Goal: Navigation & Orientation: Find specific page/section

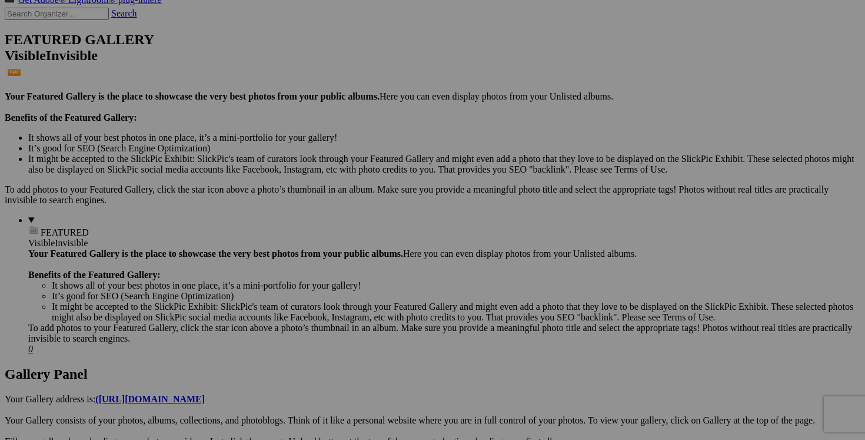
scroll to position [0, 105]
drag, startPoint x: 254, startPoint y: 275, endPoint x: 278, endPoint y: 275, distance: 24.1
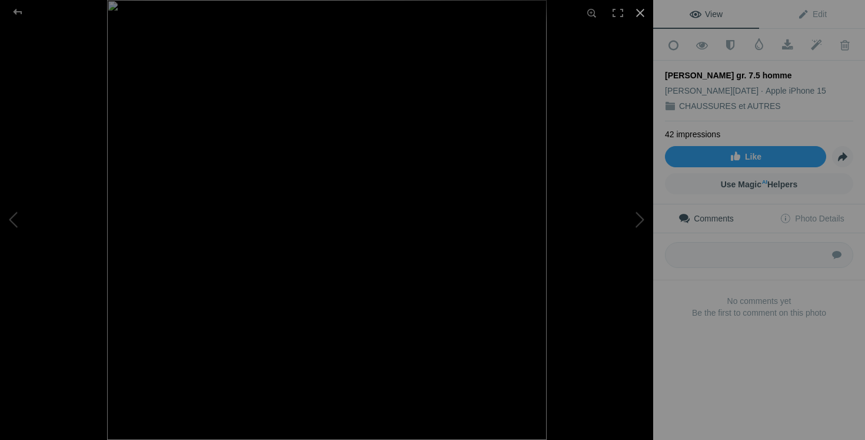
click at [638, 13] on div at bounding box center [641, 13] width 26 height 26
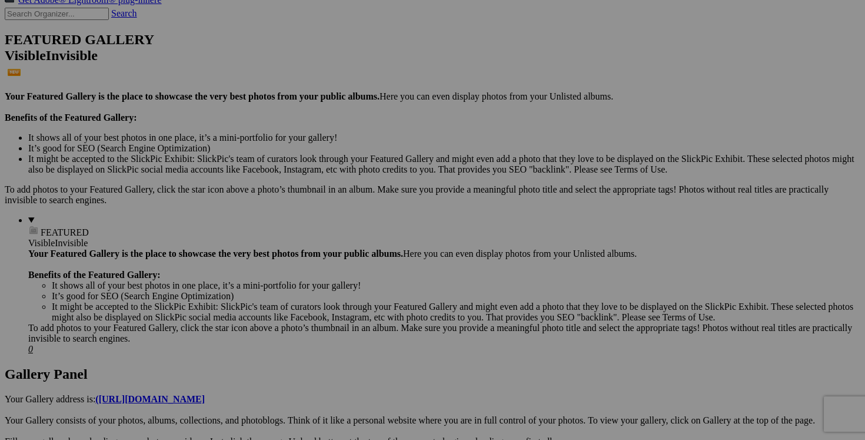
scroll to position [0, 74]
drag, startPoint x: 568, startPoint y: 276, endPoint x: 589, endPoint y: 276, distance: 21.2
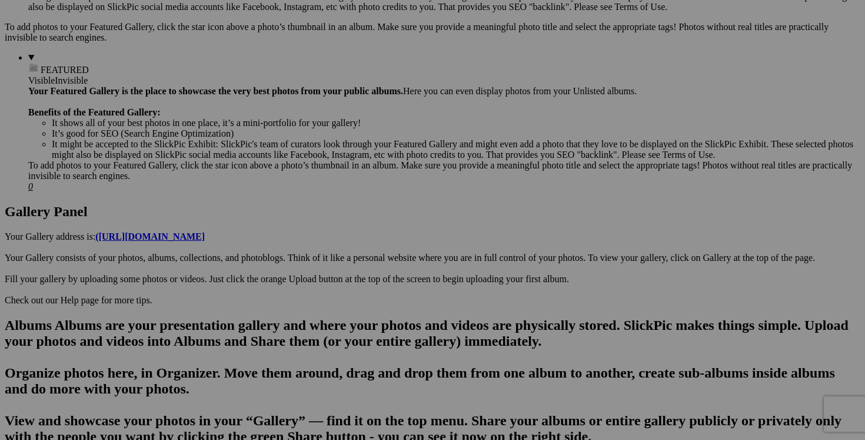
scroll to position [0, 167]
drag, startPoint x: 284, startPoint y: 263, endPoint x: 375, endPoint y: 266, distance: 91.3
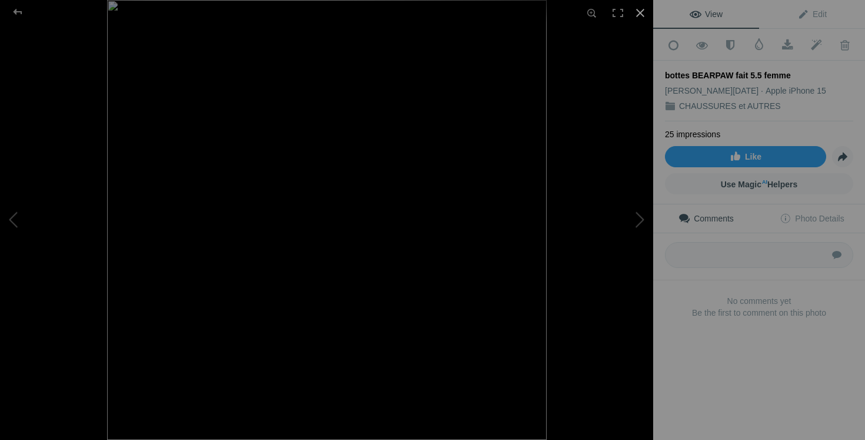
click at [638, 11] on div at bounding box center [641, 13] width 26 height 26
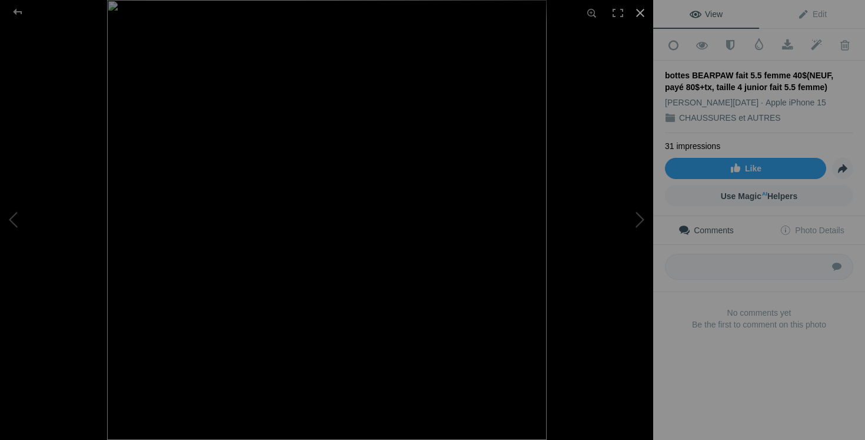
click at [639, 11] on div at bounding box center [641, 13] width 26 height 26
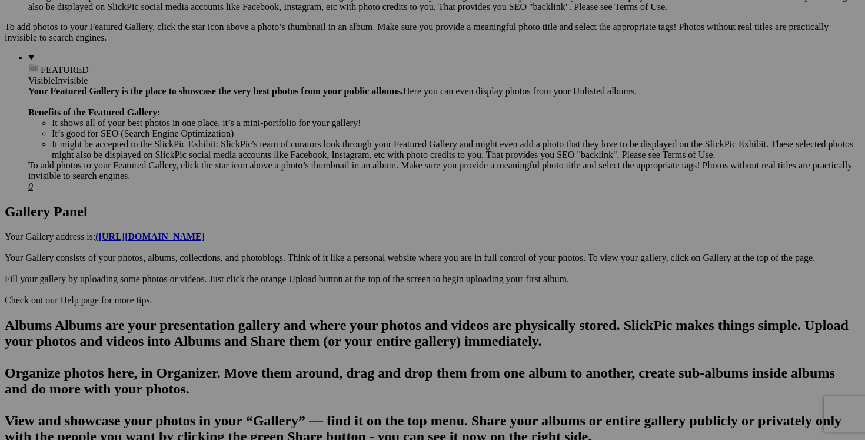
scroll to position [0, 16]
drag, startPoint x: 493, startPoint y: 262, endPoint x: 585, endPoint y: 267, distance: 91.4
drag, startPoint x: 704, startPoint y: 261, endPoint x: 797, endPoint y: 261, distance: 93.6
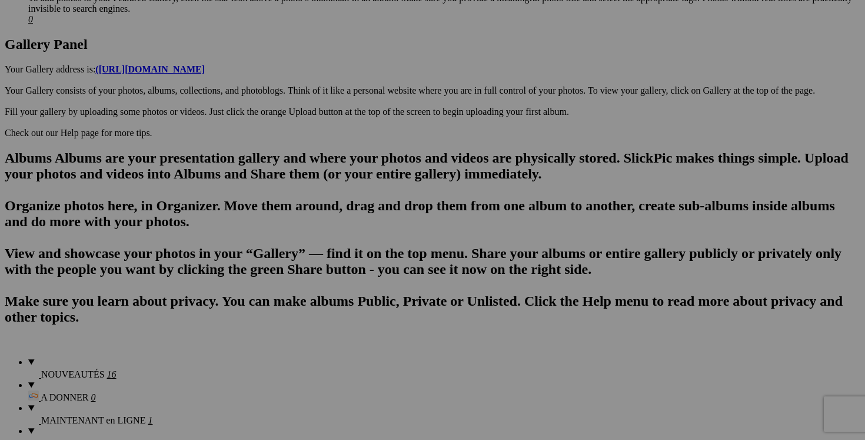
scroll to position [0, 121]
drag, startPoint x: 495, startPoint y: 243, endPoint x: 588, endPoint y: 245, distance: 93.6
drag, startPoint x: 184, startPoint y: 392, endPoint x: 266, endPoint y: 397, distance: 82.0
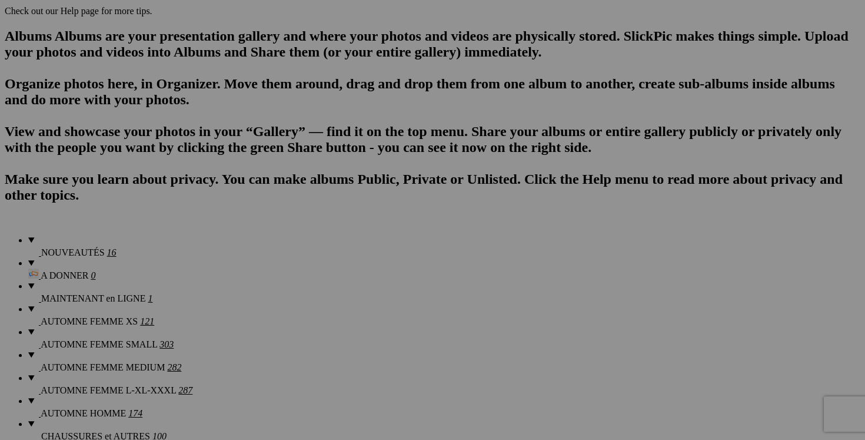
scroll to position [0, 48]
drag, startPoint x: 495, startPoint y: 270, endPoint x: 586, endPoint y: 275, distance: 91.4
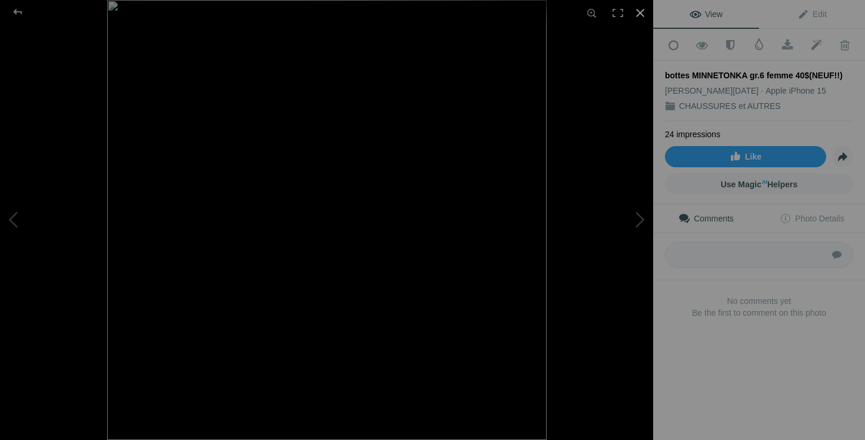
click at [641, 9] on div at bounding box center [641, 13] width 26 height 26
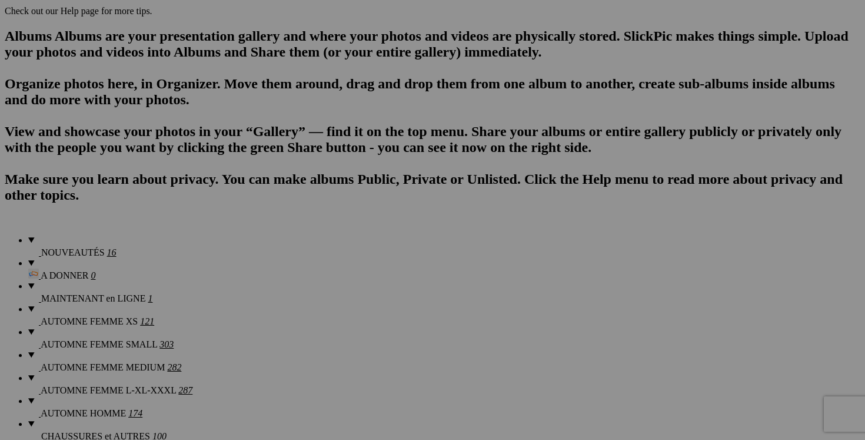
scroll to position [0, 34]
drag, startPoint x: 702, startPoint y: 272, endPoint x: 800, endPoint y: 276, distance: 97.8
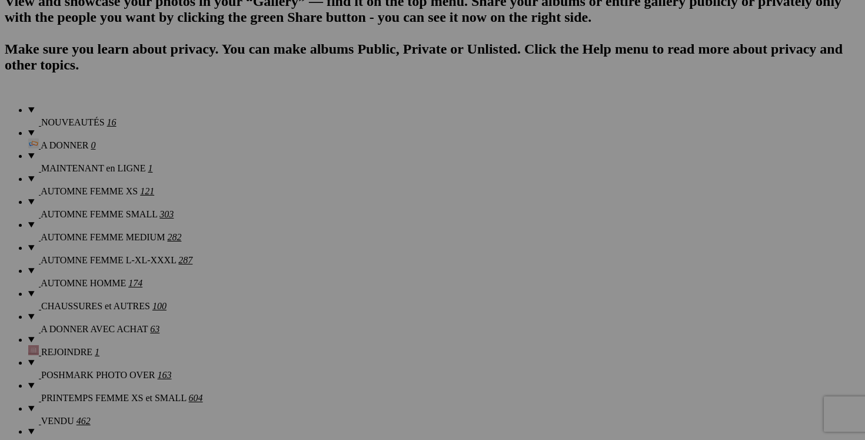
scroll to position [0, 84]
drag, startPoint x: 389, startPoint y: 289, endPoint x: 483, endPoint y: 292, distance: 94.2
drag, startPoint x: 779, startPoint y: 290, endPoint x: 792, endPoint y: 290, distance: 13.0
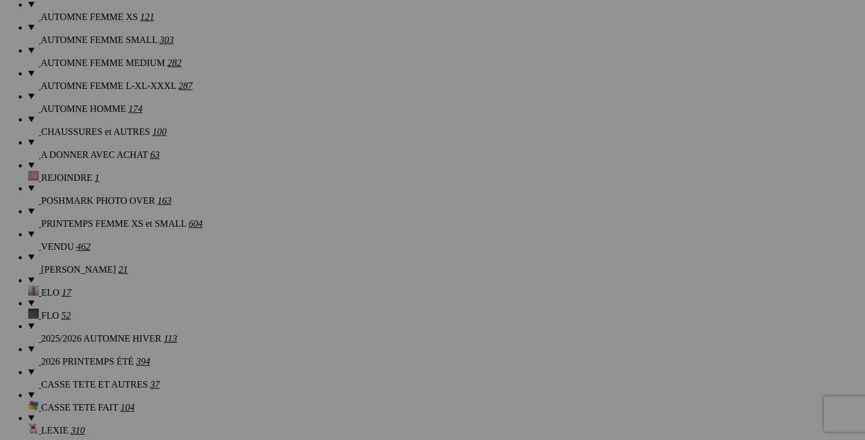
scroll to position [0, 92]
drag, startPoint x: 569, startPoint y: 266, endPoint x: 593, endPoint y: 266, distance: 24.7
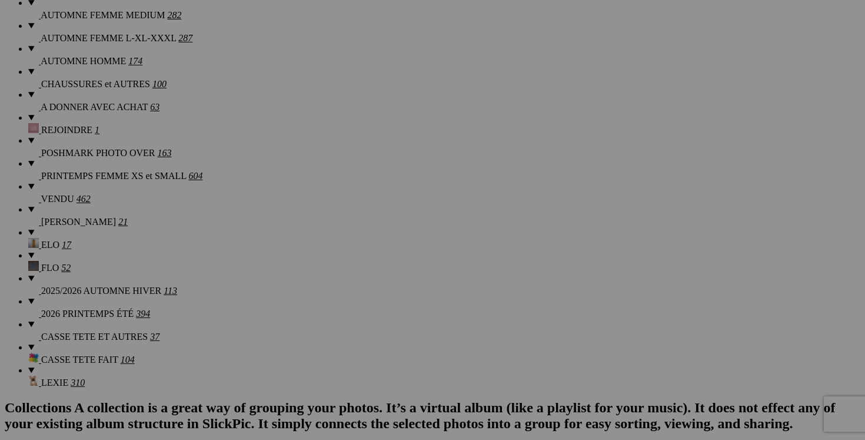
scroll to position [0, 125]
drag, startPoint x: 777, startPoint y: 219, endPoint x: 794, endPoint y: 218, distance: 17.1
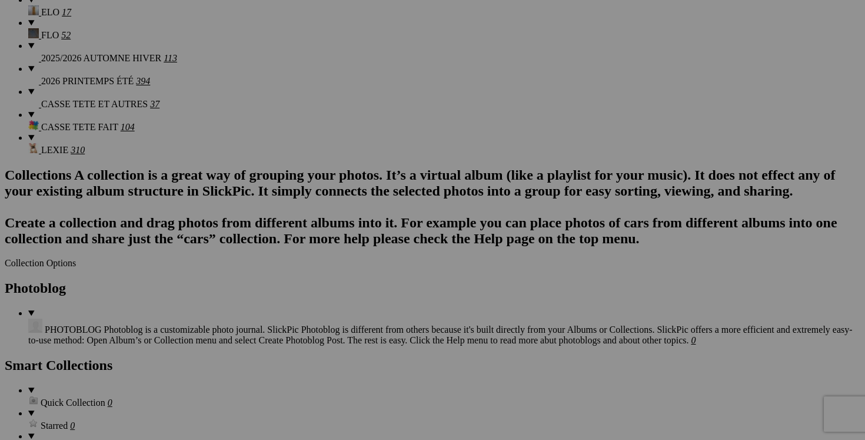
scroll to position [0, 205]
drag, startPoint x: 286, startPoint y: 286, endPoint x: 382, endPoint y: 285, distance: 96.0
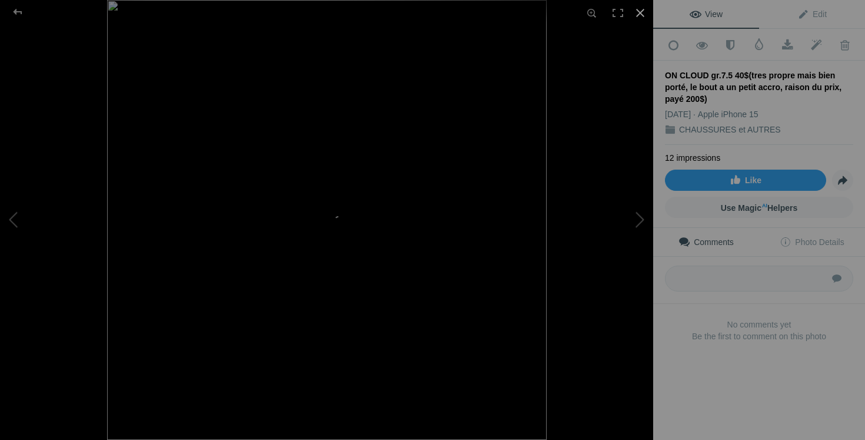
click at [641, 14] on div at bounding box center [641, 13] width 26 height 26
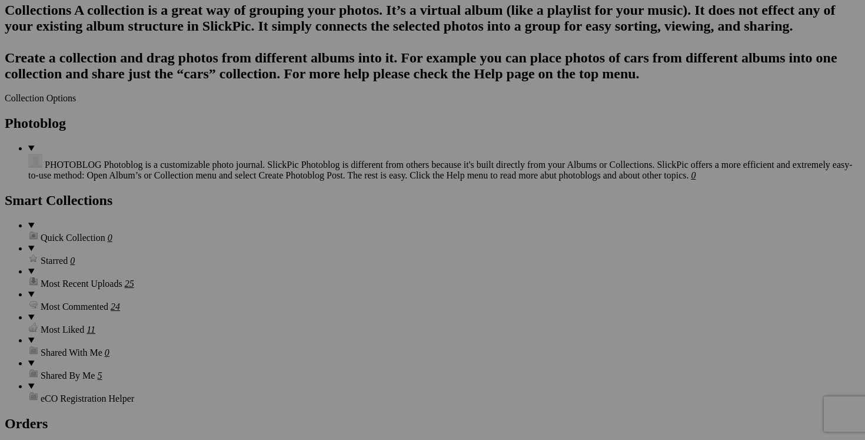
scroll to position [0, 84]
drag, startPoint x: 180, startPoint y: 270, endPoint x: 270, endPoint y: 279, distance: 90.5
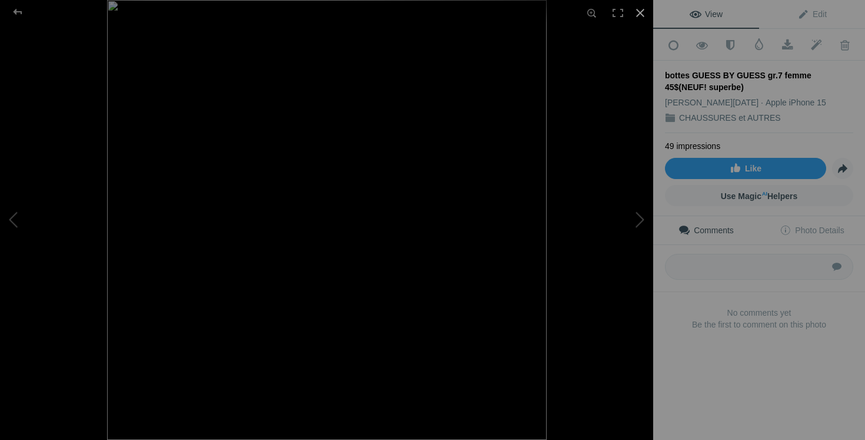
click at [638, 12] on div at bounding box center [641, 13] width 26 height 26
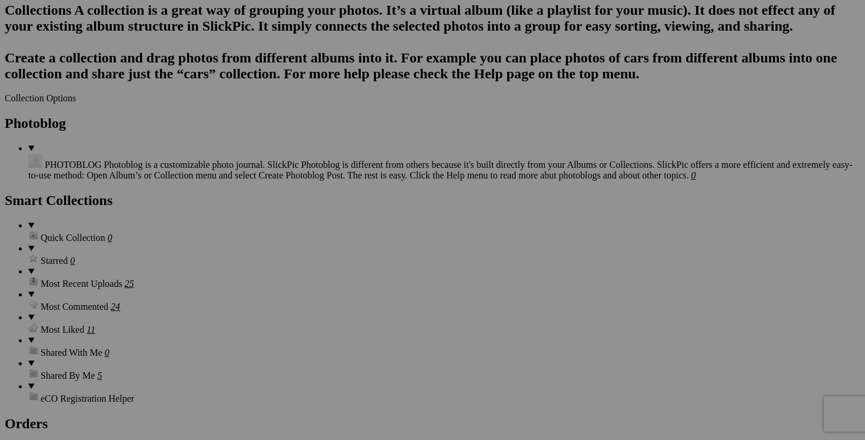
scroll to position [0, 56]
drag, startPoint x: 495, startPoint y: 270, endPoint x: 586, endPoint y: 270, distance: 91.8
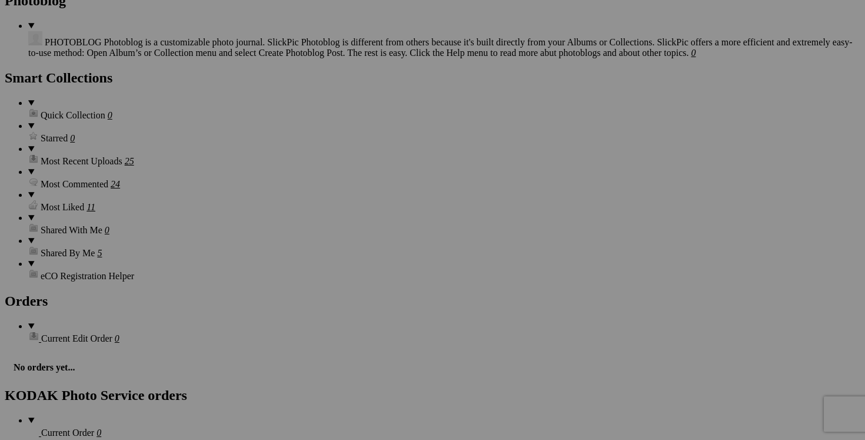
scroll to position [0, 23]
drag, startPoint x: 181, startPoint y: 294, endPoint x: 276, endPoint y: 301, distance: 95.0
drag, startPoint x: 495, startPoint y: 297, endPoint x: 599, endPoint y: 297, distance: 104.8
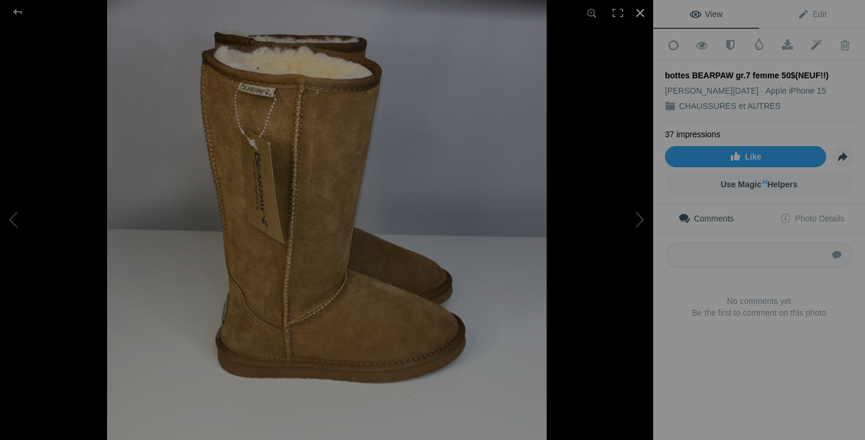
click at [638, 12] on div at bounding box center [641, 13] width 26 height 26
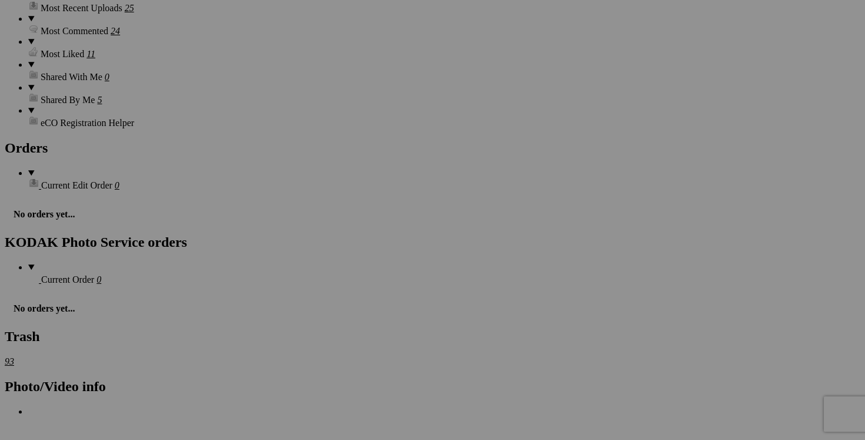
scroll to position [1759, 0]
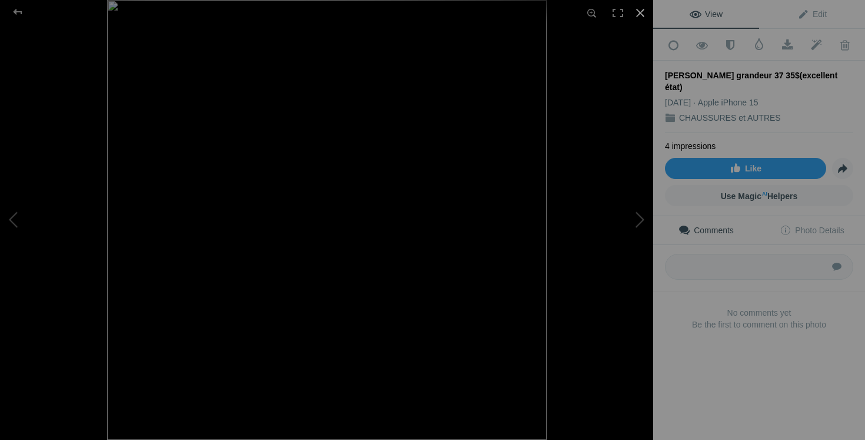
click at [641, 12] on div at bounding box center [641, 13] width 26 height 26
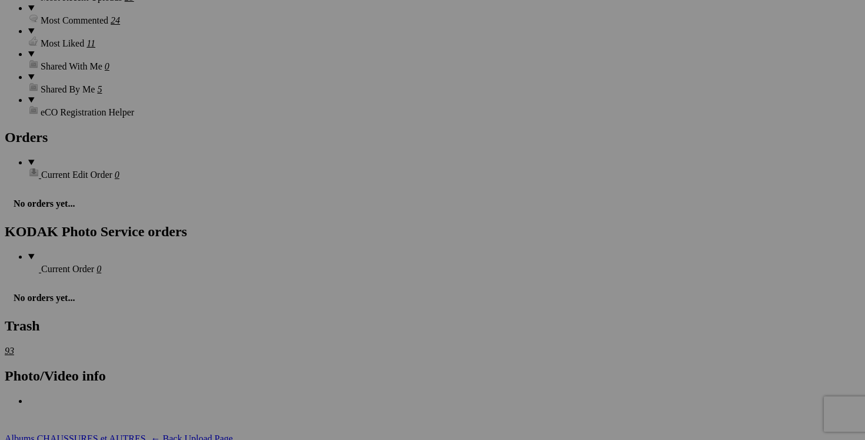
scroll to position [0, 61]
drag, startPoint x: 181, startPoint y: 283, endPoint x: 280, endPoint y: 292, distance: 99.3
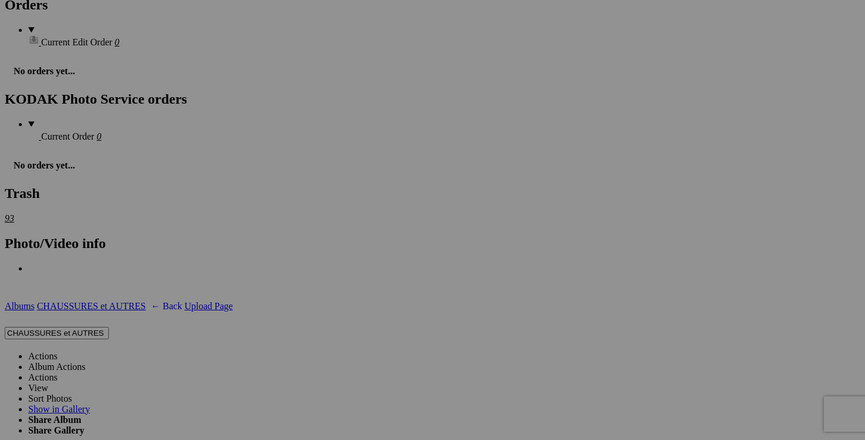
scroll to position [0, 148]
drag, startPoint x: 286, startPoint y: 299, endPoint x: 391, endPoint y: 304, distance: 105.5
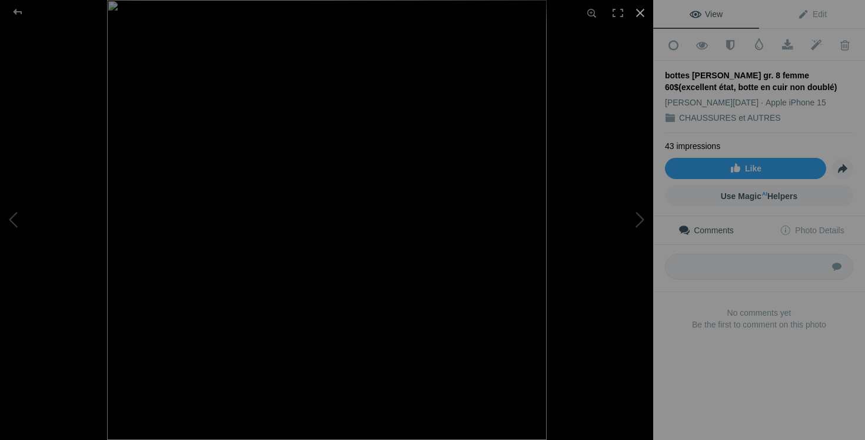
click at [645, 11] on div at bounding box center [641, 13] width 26 height 26
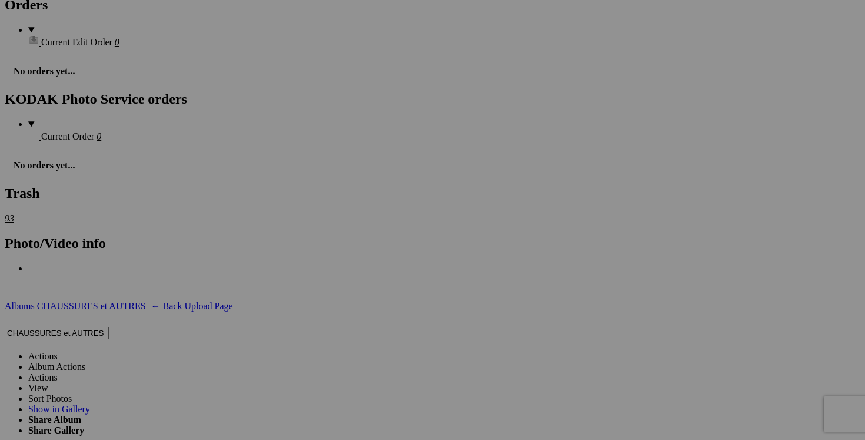
scroll to position [0, 106]
drag, startPoint x: 600, startPoint y: 300, endPoint x: 703, endPoint y: 305, distance: 103.1
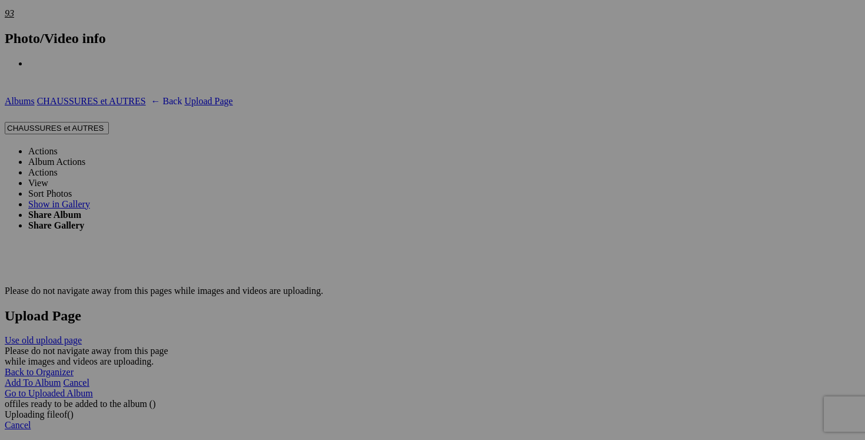
scroll to position [0, 131]
drag, startPoint x: 420, startPoint y: 244, endPoint x: 493, endPoint y: 242, distance: 73.0
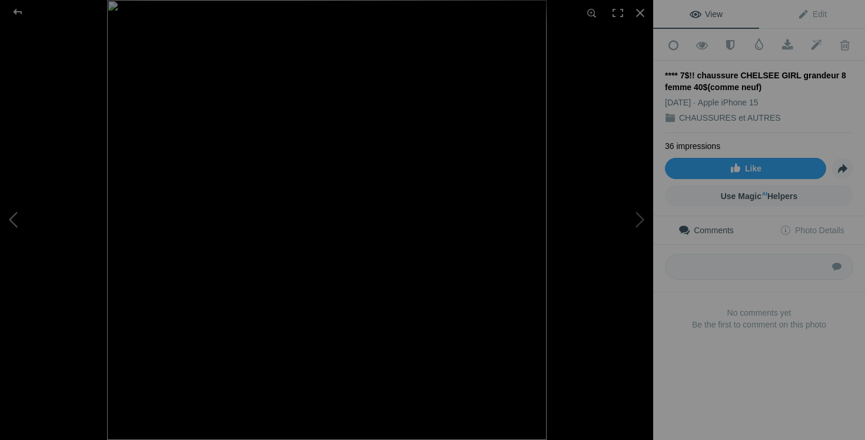
click at [29, 230] on button at bounding box center [44, 220] width 88 height 158
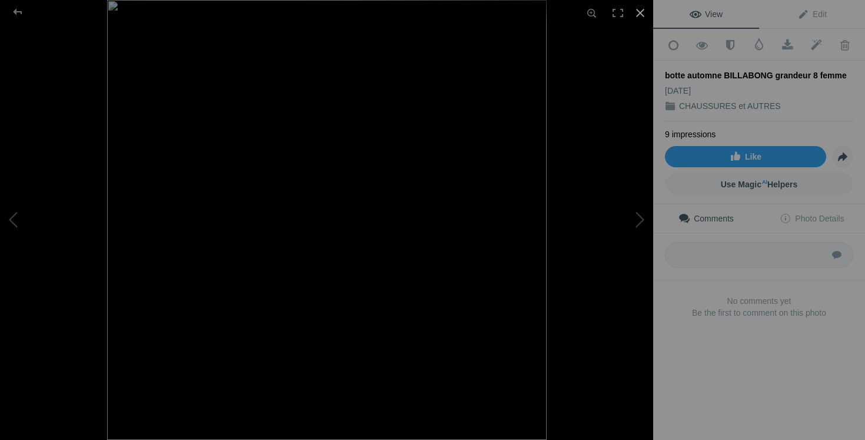
click at [633, 17] on div at bounding box center [641, 13] width 26 height 26
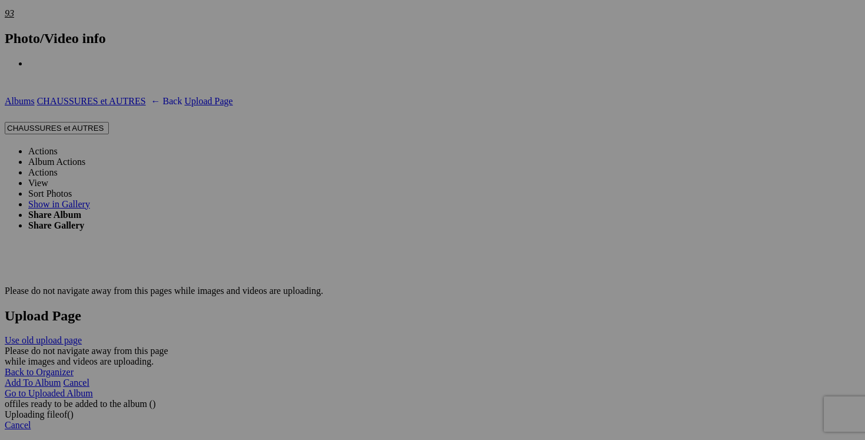
scroll to position [0, 98]
drag, startPoint x: 779, startPoint y: 243, endPoint x: 807, endPoint y: 240, distance: 27.3
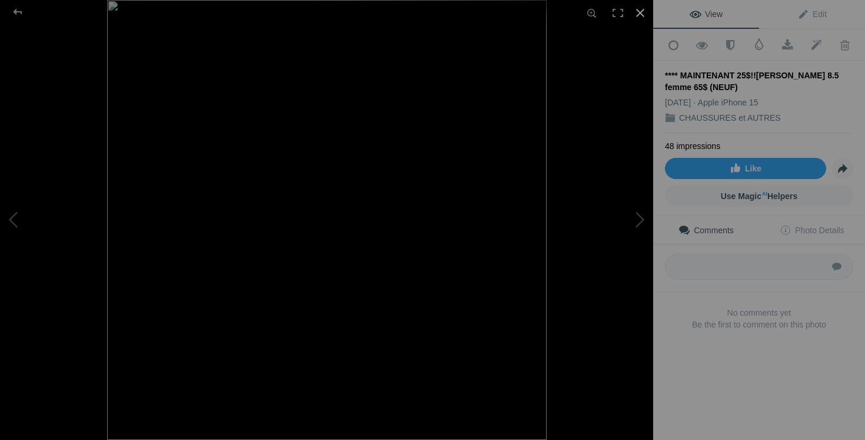
click at [641, 13] on div at bounding box center [641, 13] width 26 height 26
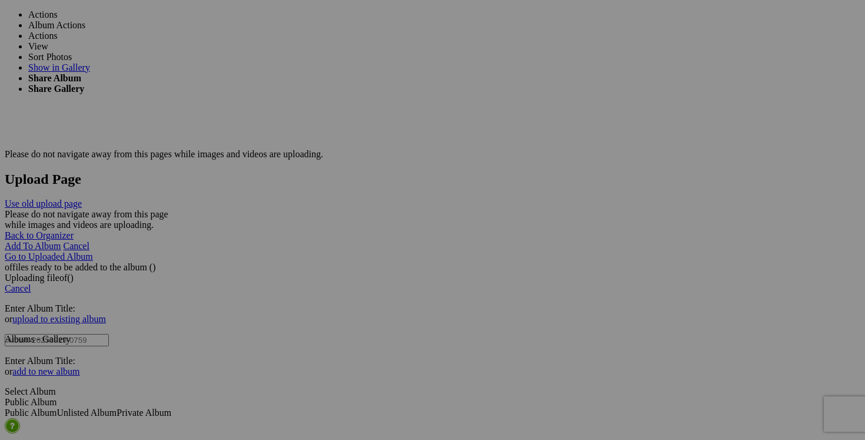
scroll to position [0, 89]
drag, startPoint x: 389, startPoint y: 258, endPoint x: 484, endPoint y: 262, distance: 95.5
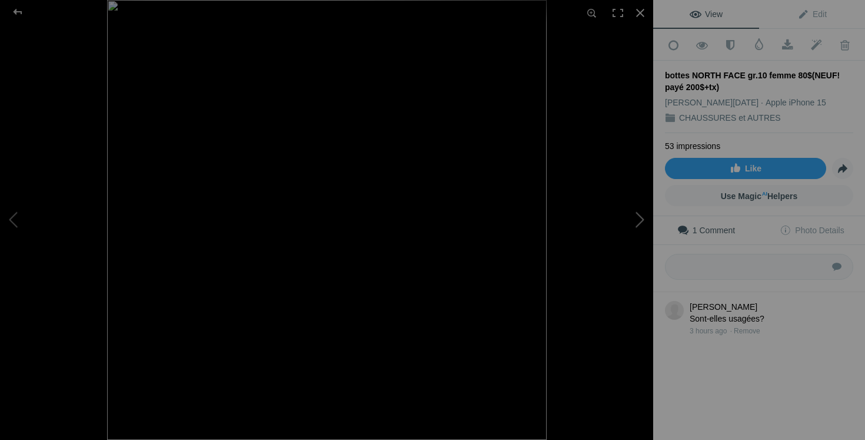
click at [632, 223] on button at bounding box center [609, 220] width 88 height 158
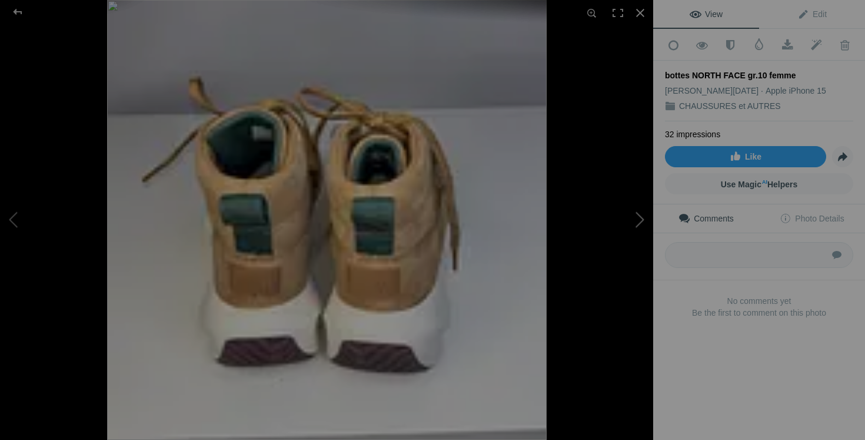
click at [632, 223] on button at bounding box center [609, 220] width 88 height 158
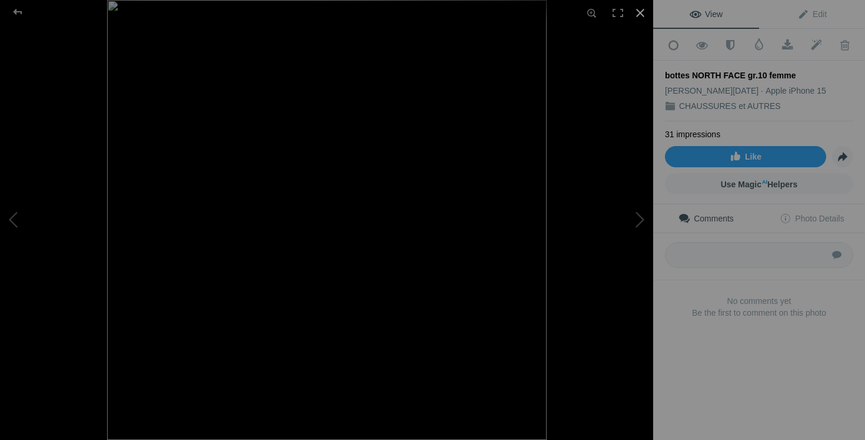
click at [638, 17] on div at bounding box center [641, 13] width 26 height 26
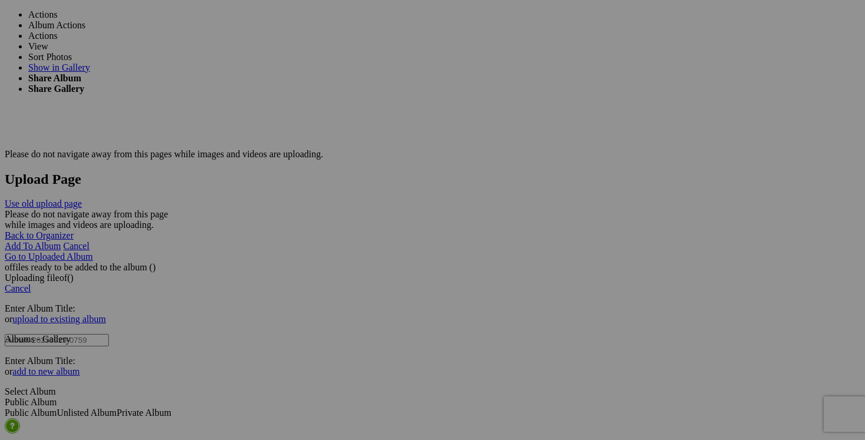
scroll to position [2281, 0]
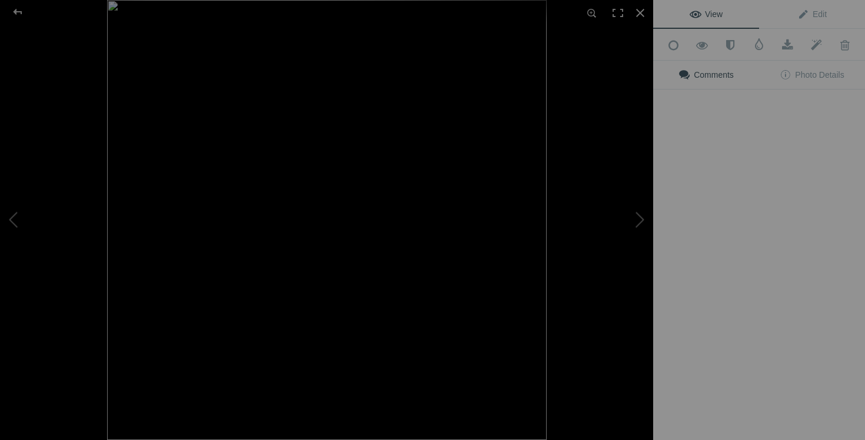
click at [742, 164] on div "View Edit Add to Quick Collection Remove from Quick Collection Hide from Public…" at bounding box center [759, 220] width 212 height 440
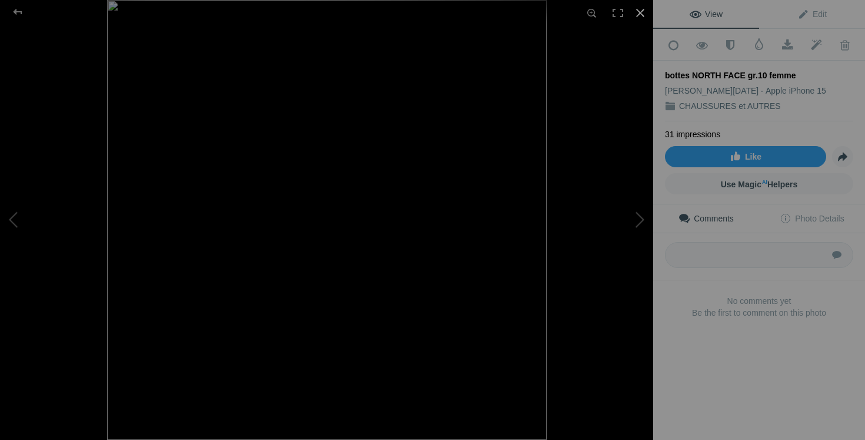
click at [638, 14] on div at bounding box center [641, 13] width 26 height 26
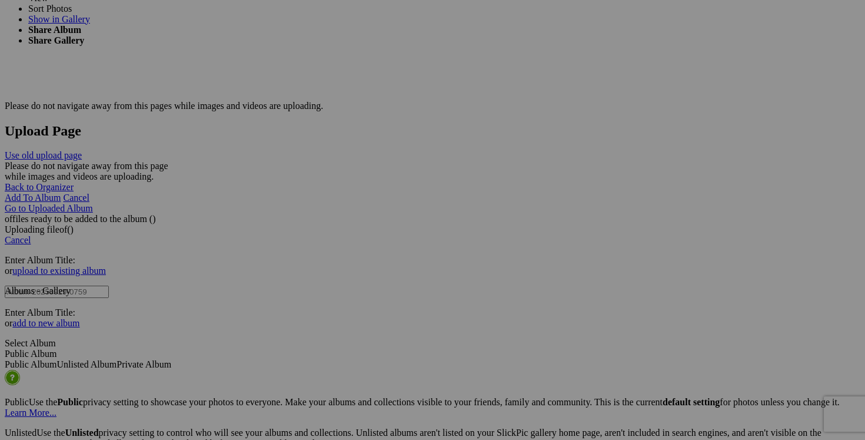
scroll to position [0, 92]
drag, startPoint x: 256, startPoint y: 359, endPoint x: 285, endPoint y: 357, distance: 28.9
drag, startPoint x: 449, startPoint y: 359, endPoint x: 486, endPoint y: 360, distance: 37.1
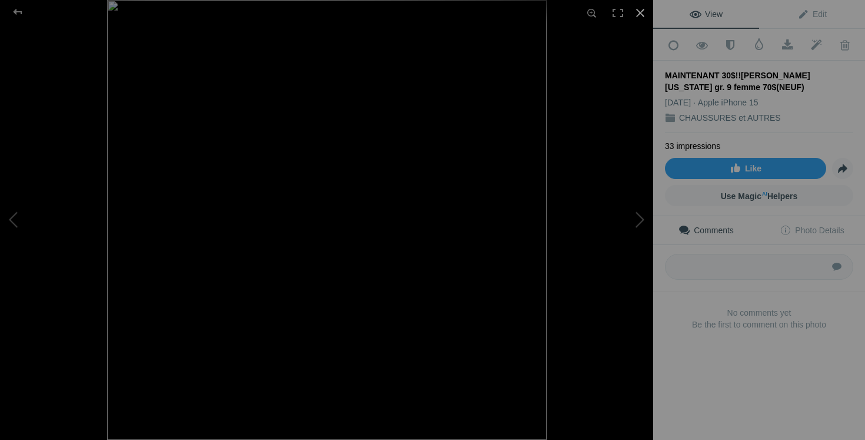
click at [641, 15] on div at bounding box center [641, 13] width 26 height 26
